Goal: Task Accomplishment & Management: Manage account settings

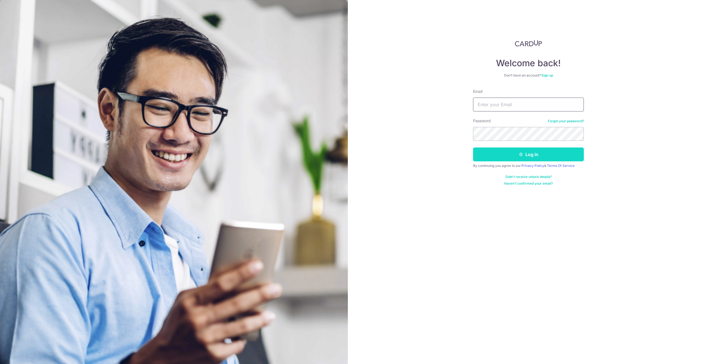
type input "[EMAIL_ADDRESS][DOMAIN_NAME]"
click at [528, 154] on button "Log in" at bounding box center [528, 154] width 111 height 14
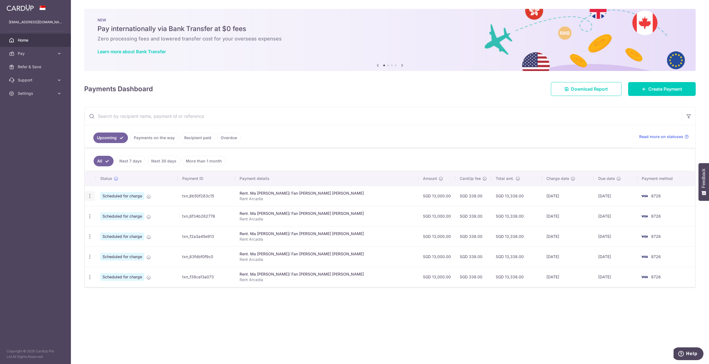
click at [89, 195] on icon "button" at bounding box center [90, 196] width 6 height 6
click at [113, 222] on span "Cancel payment" at bounding box center [119, 224] width 37 height 7
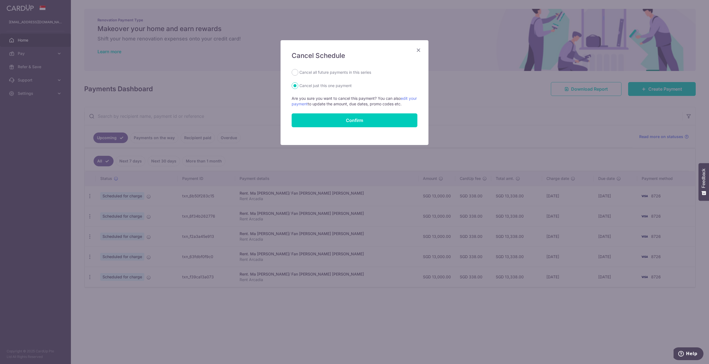
click at [332, 73] on label "Cancel all future payments in this series" at bounding box center [335, 72] width 72 height 7
click at [298, 73] on input "Cancel all future payments in this series" at bounding box center [295, 72] width 7 height 7
radio input "true"
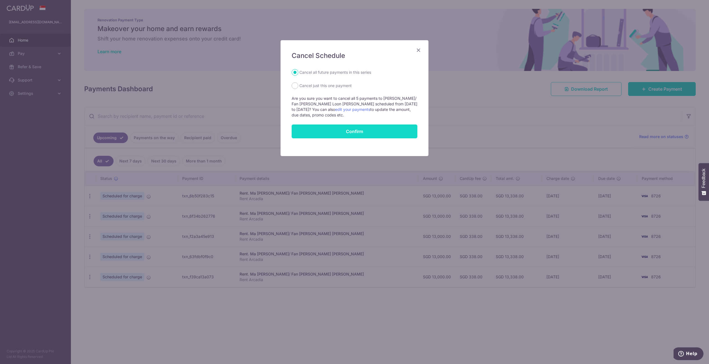
click at [350, 131] on button "Confirm" at bounding box center [355, 131] width 126 height 14
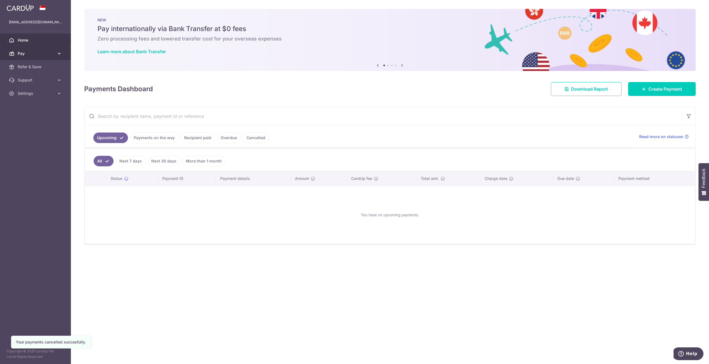
click at [60, 52] on icon at bounding box center [59, 54] width 6 height 6
click at [211, 83] on div "Payments Dashboard Download Report Create Payment" at bounding box center [389, 88] width 611 height 16
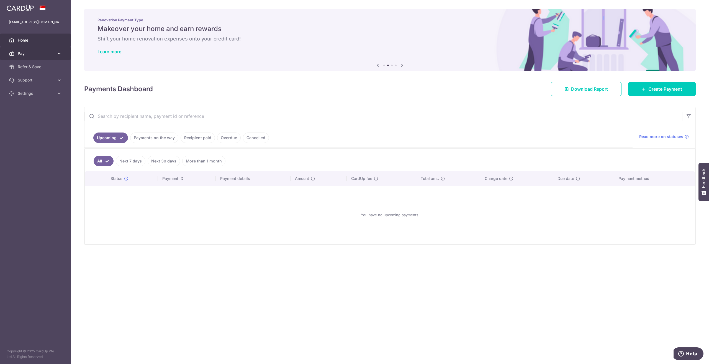
click at [58, 53] on icon at bounding box center [59, 54] width 6 height 6
drag, startPoint x: 152, startPoint y: 89, endPoint x: 84, endPoint y: 92, distance: 67.9
click at [84, 92] on div "× Pause Schedule Pause all future payments in this series Pause just this one p…" at bounding box center [390, 182] width 638 height 364
click at [84, 91] on h4 "Payments Dashboard" at bounding box center [118, 89] width 69 height 10
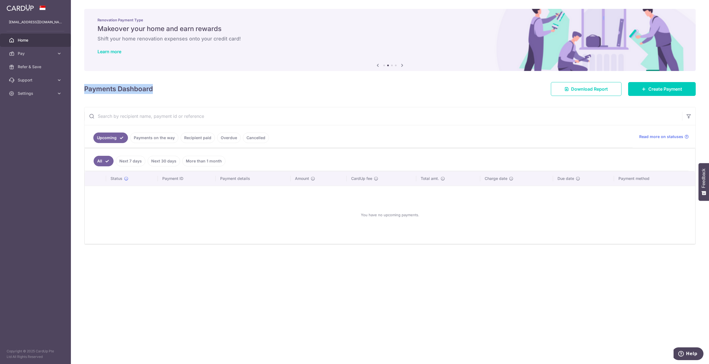
drag, startPoint x: 151, startPoint y: 89, endPoint x: 86, endPoint y: 91, distance: 65.9
click at [86, 91] on h4 "Payments Dashboard" at bounding box center [118, 89] width 69 height 10
click at [88, 90] on h4 "Payments Dashboard" at bounding box center [118, 89] width 69 height 10
